Goal: Find specific page/section: Find specific page/section

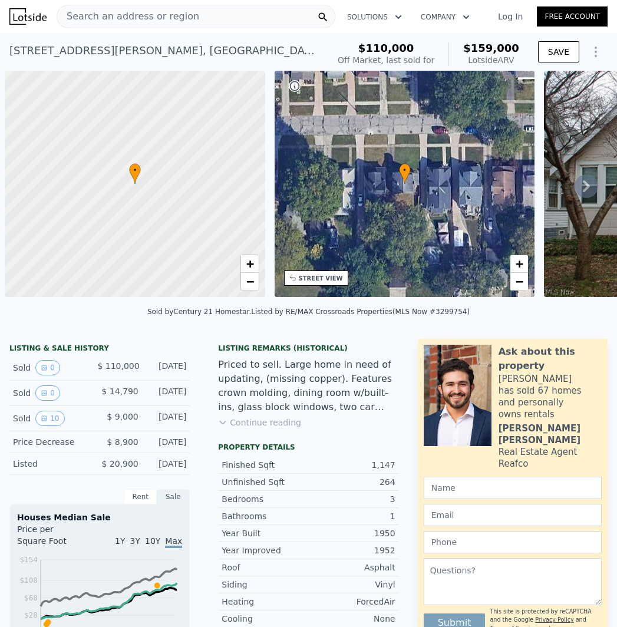
click at [171, 16] on span "Search an address or region" at bounding box center [128, 16] width 142 height 14
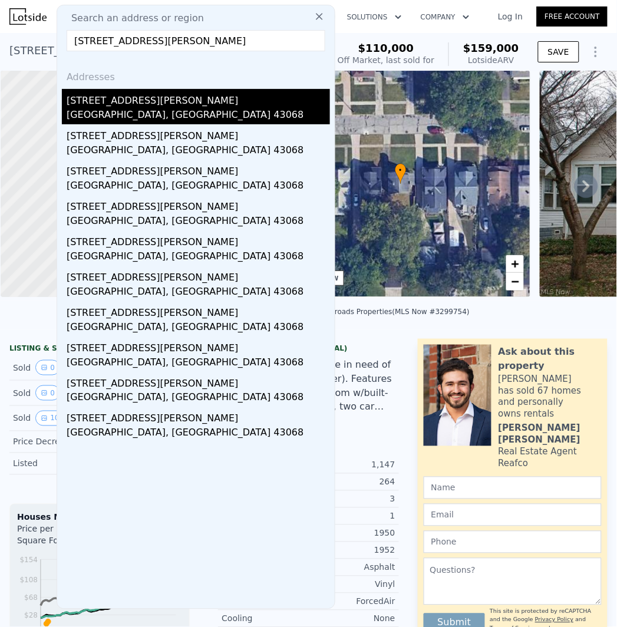
type input "[STREET_ADDRESS][PERSON_NAME]"
click at [158, 102] on div "[STREET_ADDRESS][PERSON_NAME]" at bounding box center [198, 98] width 263 height 19
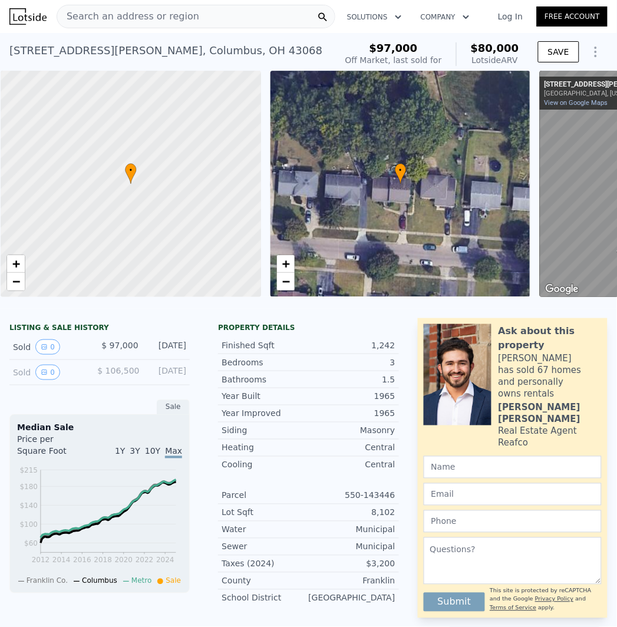
click at [178, 10] on span "Search an address or region" at bounding box center [128, 16] width 142 height 14
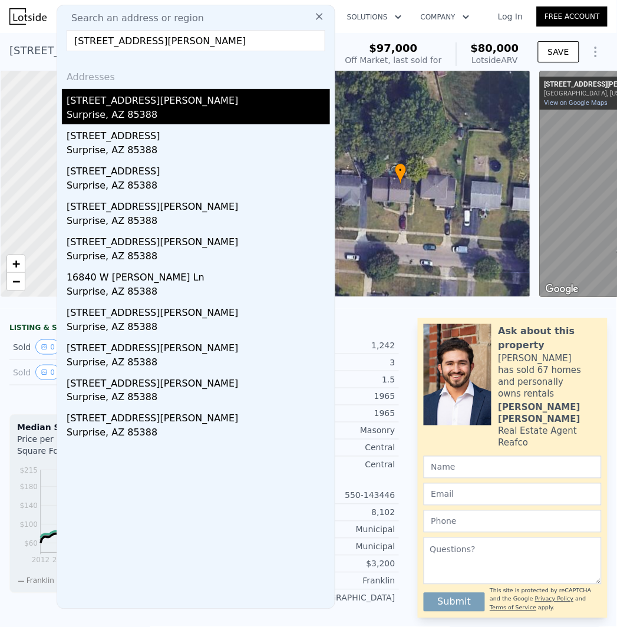
type input "[STREET_ADDRESS][PERSON_NAME]"
click at [131, 104] on div "[STREET_ADDRESS][PERSON_NAME]" at bounding box center [198, 98] width 263 height 19
